Goal: Subscribe to service/newsletter

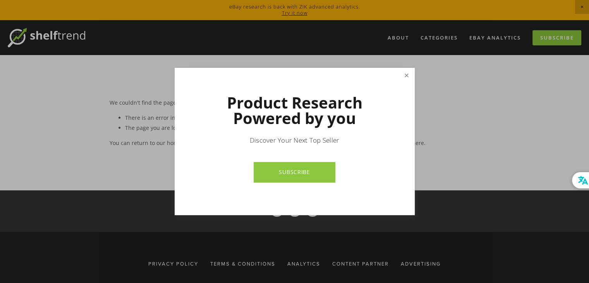
click at [405, 78] on link "Close" at bounding box center [407, 76] width 14 height 14
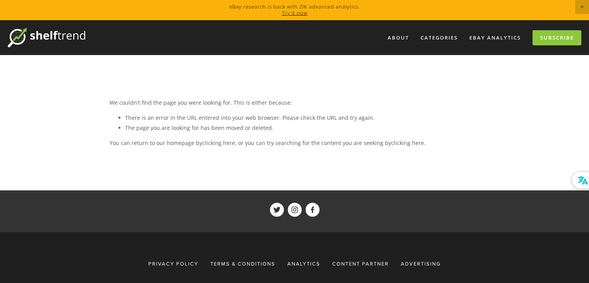
click at [48, 34] on img at bounding box center [46, 37] width 77 height 19
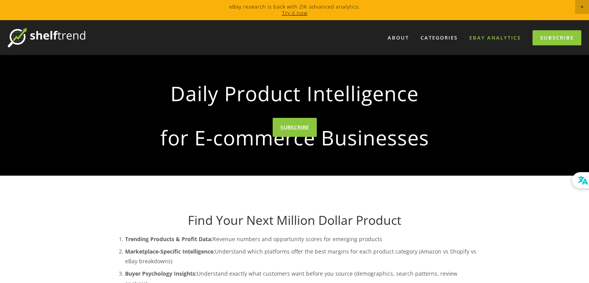
click at [506, 34] on link "eBay Analytics" at bounding box center [495, 37] width 62 height 13
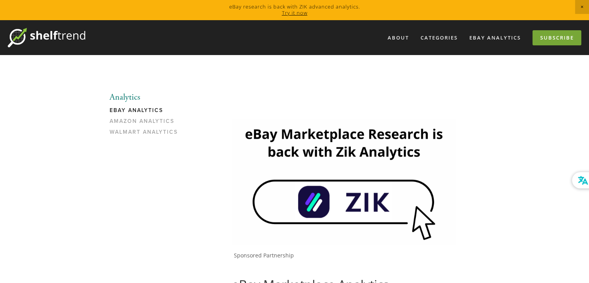
click at [562, 40] on link "Subscribe" at bounding box center [557, 37] width 49 height 15
